Goal: Task Accomplishment & Management: Complete application form

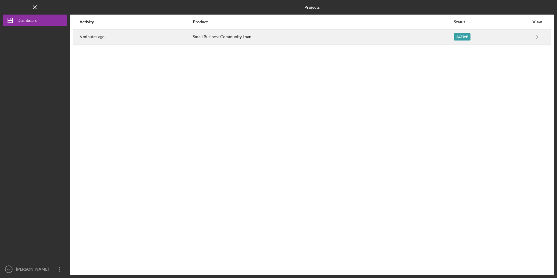
click at [152, 34] on div "6 minutes ago" at bounding box center [135, 37] width 113 height 15
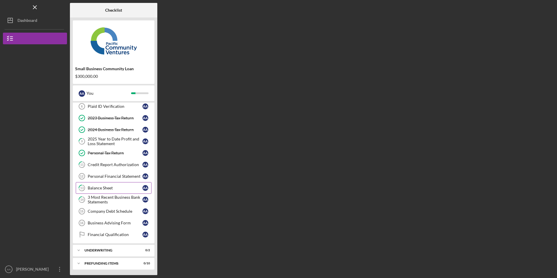
scroll to position [39, 0]
click at [104, 213] on link "Company Debt Schedule 15 Company Debt Schedule A A" at bounding box center [114, 211] width 76 height 12
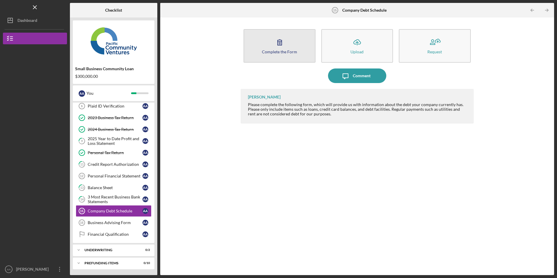
click at [278, 41] on icon "button" at bounding box center [279, 42] width 15 height 15
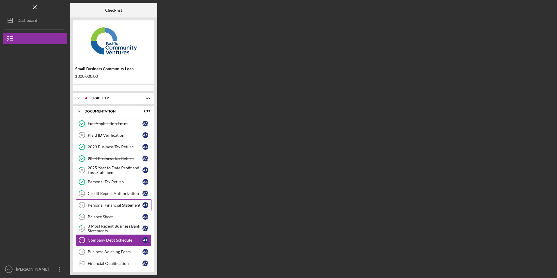
scroll to position [29, 0]
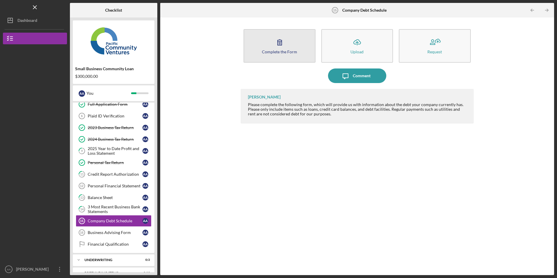
click at [257, 55] on button "Complete the Form Form" at bounding box center [279, 45] width 72 height 33
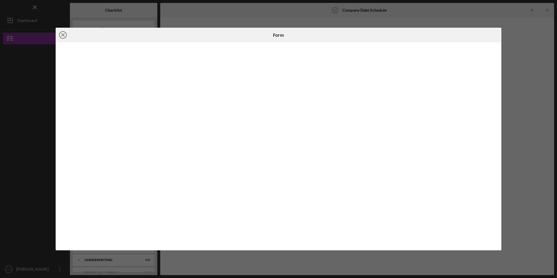
click at [65, 35] on icon "Icon/Close" at bounding box center [63, 35] width 15 height 15
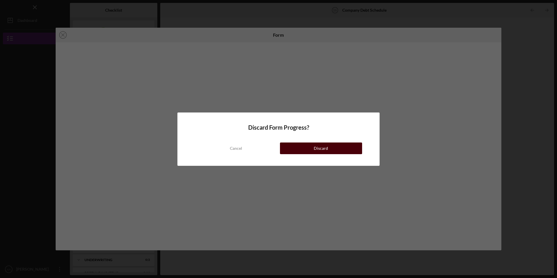
click at [291, 146] on button "Discard" at bounding box center [321, 148] width 82 height 12
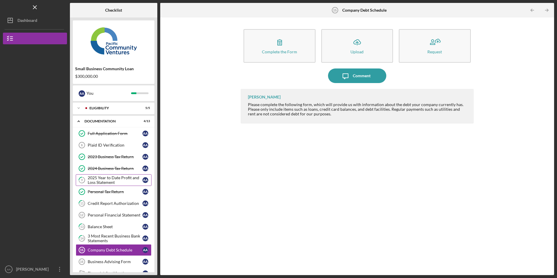
scroll to position [39, 0]
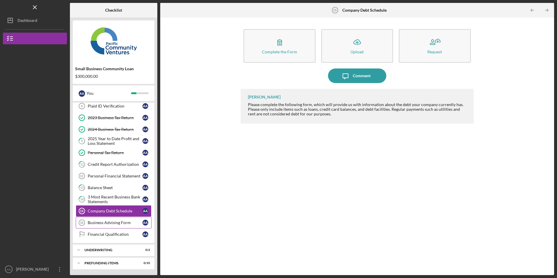
click at [98, 220] on link "Business Advising Form 16 Business Advising Form A A" at bounding box center [114, 223] width 76 height 12
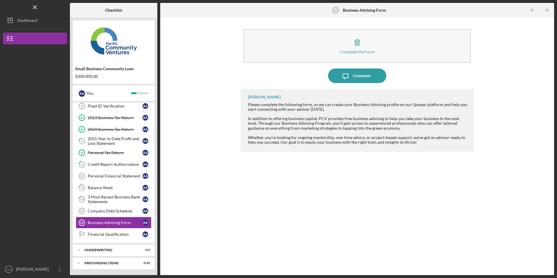
click at [279, 63] on div "Complete the Form Form" at bounding box center [356, 45] width 233 height 39
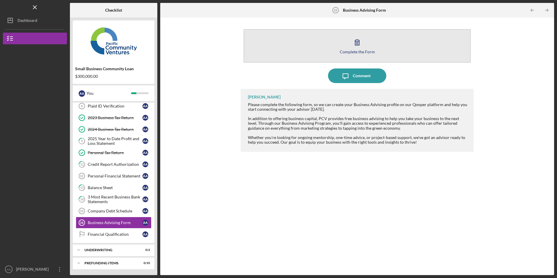
click at [284, 56] on button "Complete the Form Form" at bounding box center [356, 45] width 227 height 33
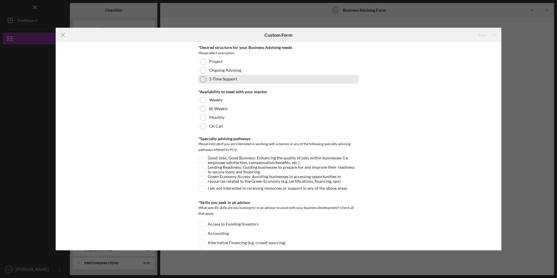
click at [203, 77] on div at bounding box center [203, 79] width 6 height 6
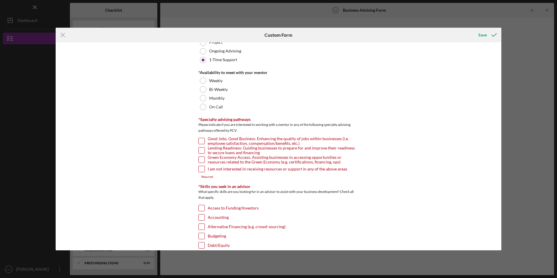
scroll to position [29, 0]
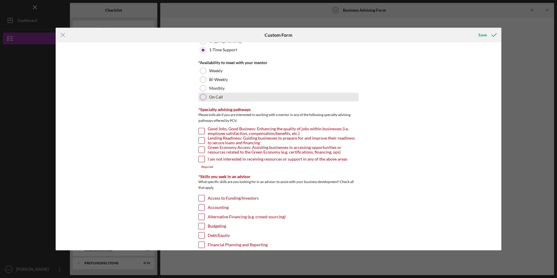
click at [202, 95] on div at bounding box center [203, 97] width 6 height 6
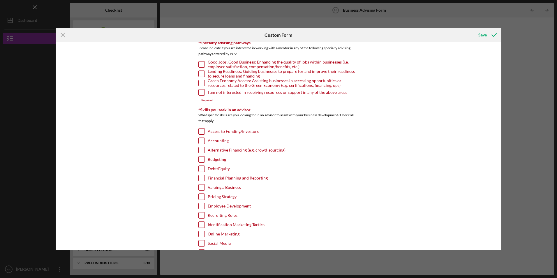
scroll to position [58, 0]
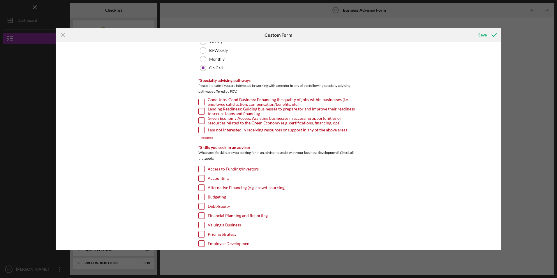
click at [201, 101] on input "Good Jobs, Good Business: Enhancing the quality of jobs within businesses (i.e.…" at bounding box center [202, 102] width 6 height 6
checkbox input "true"
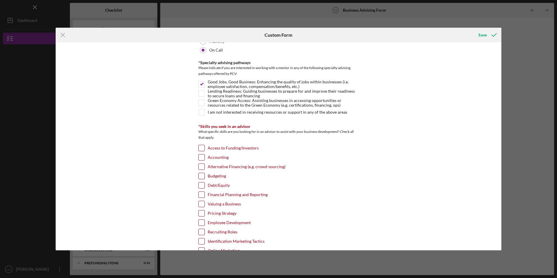
scroll to position [116, 0]
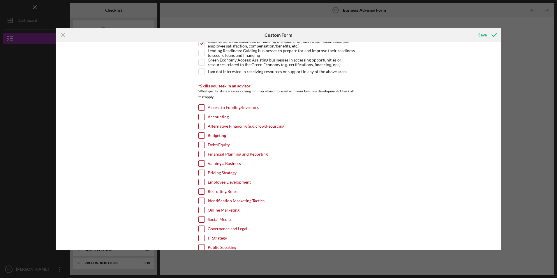
click at [200, 153] on input "Financial Planning and Reporting" at bounding box center [202, 154] width 6 height 6
checkbox input "true"
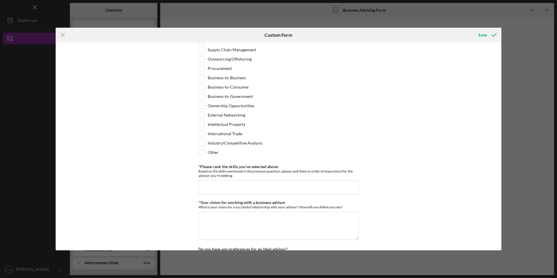
scroll to position [466, 0]
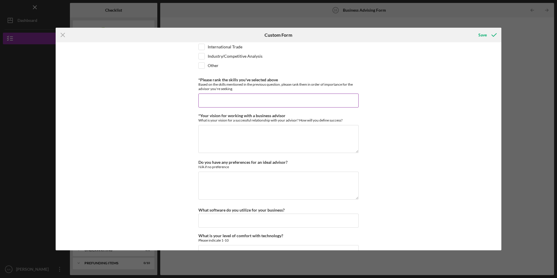
click at [220, 101] on input "*Please rank the skills you've selected above" at bounding box center [278, 100] width 160 height 14
type input "."
type input "3"
click at [224, 146] on textarea "*Your vision for working with a business advisor" at bounding box center [278, 139] width 160 height 28
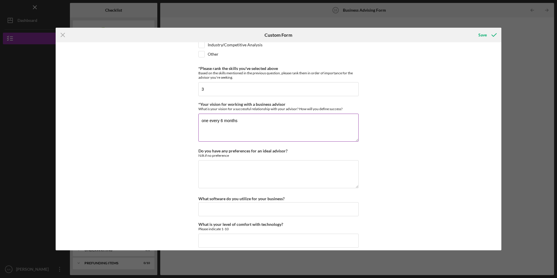
scroll to position [483, 0]
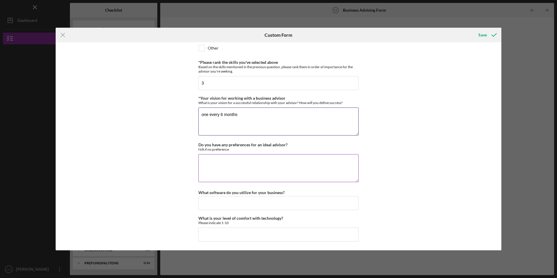
type textarea "one every 6 months"
click at [223, 158] on textarea "Do you have any preferences for an ideal advisor?" at bounding box center [278, 168] width 160 height 28
type textarea "m"
type textarea "n/A"
click at [237, 199] on input "What software do you utilize for your business?" at bounding box center [278, 203] width 160 height 14
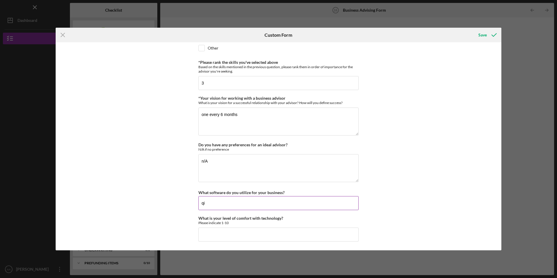
type input "q"
type input "quickbooks"
click at [228, 233] on input "What is your level of comfort with technology?" at bounding box center [278, 234] width 160 height 14
type input "4"
click at [480, 34] on div "Save" at bounding box center [482, 35] width 8 height 12
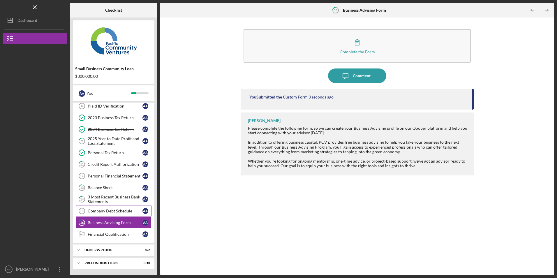
click at [98, 207] on link "Company Debt Schedule 15 Company Debt Schedule A A" at bounding box center [114, 211] width 76 height 12
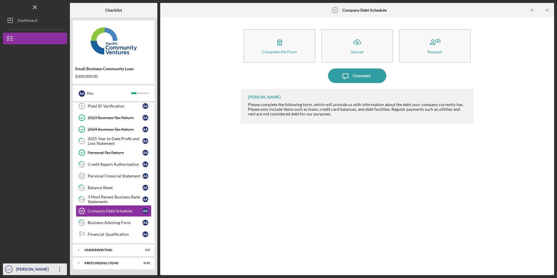
click at [57, 267] on icon "Icon/Overflow" at bounding box center [59, 269] width 15 height 15
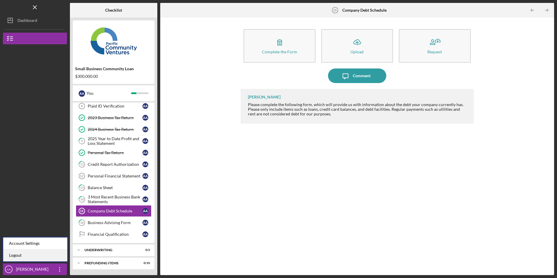
click at [51, 259] on link "Logout" at bounding box center [35, 255] width 64 height 12
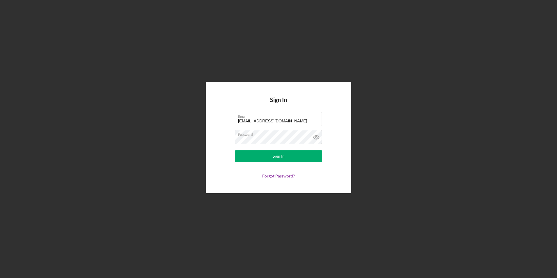
drag, startPoint x: 290, startPoint y: 121, endPoint x: 182, endPoint y: 121, distance: 108.0
click at [182, 121] on div "Sign In Email info@ibuilderspro.com Password Sign In Forgot Password?" at bounding box center [278, 137] width 551 height 275
type input "juanashhc@ymail.com"
click at [242, 157] on button "Sign In" at bounding box center [278, 156] width 87 height 12
